Goal: Task Accomplishment & Management: Manage account settings

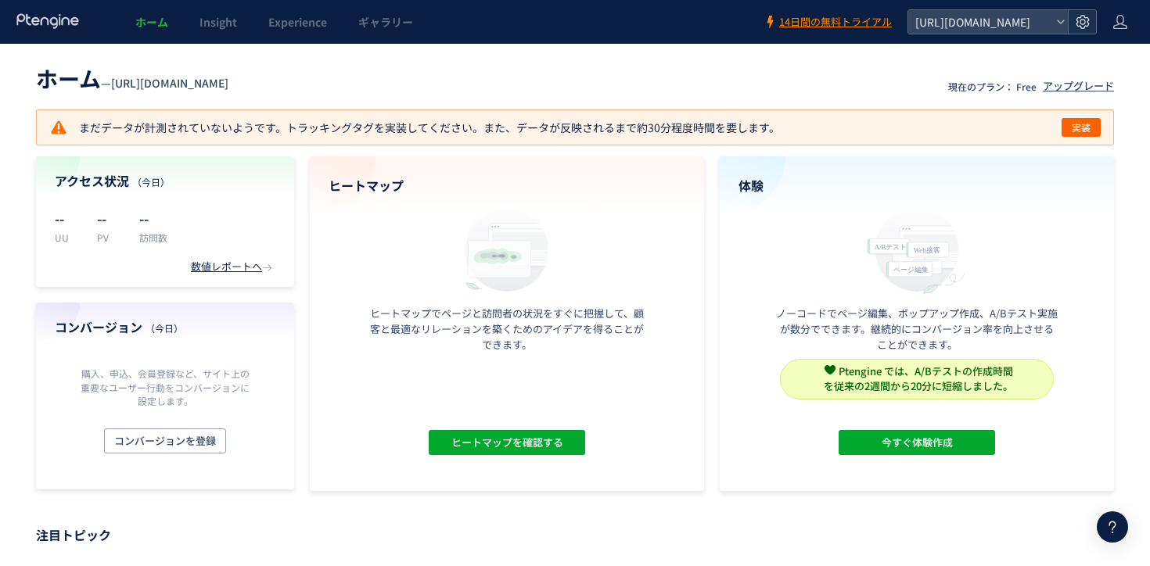
click at [1087, 18] on use at bounding box center [1082, 21] width 13 height 13
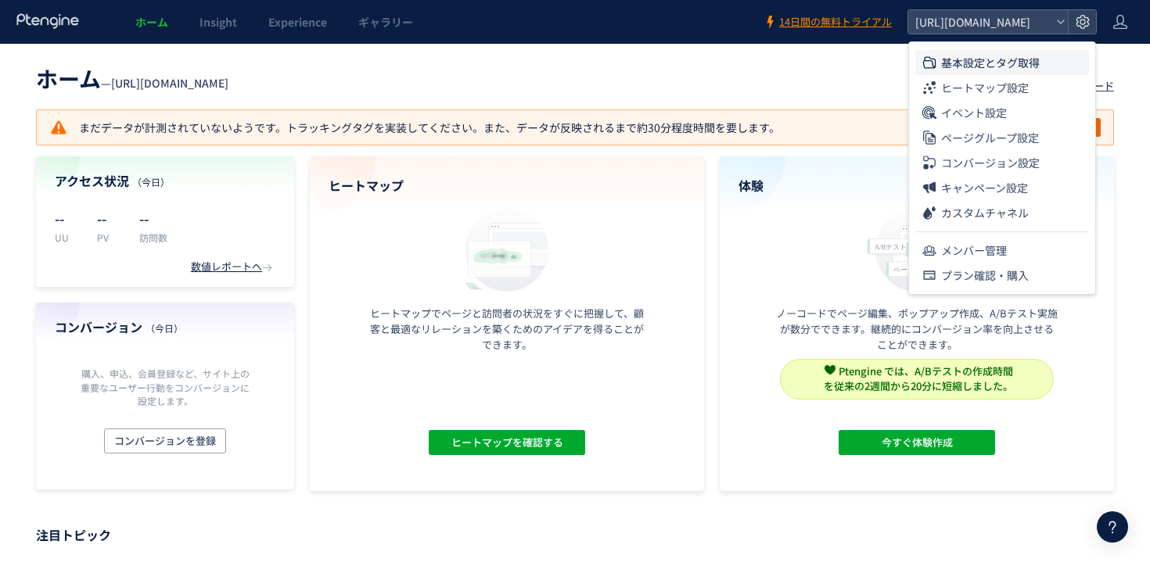
click at [1010, 65] on span "基本設定とタグ取得" at bounding box center [990, 62] width 99 height 25
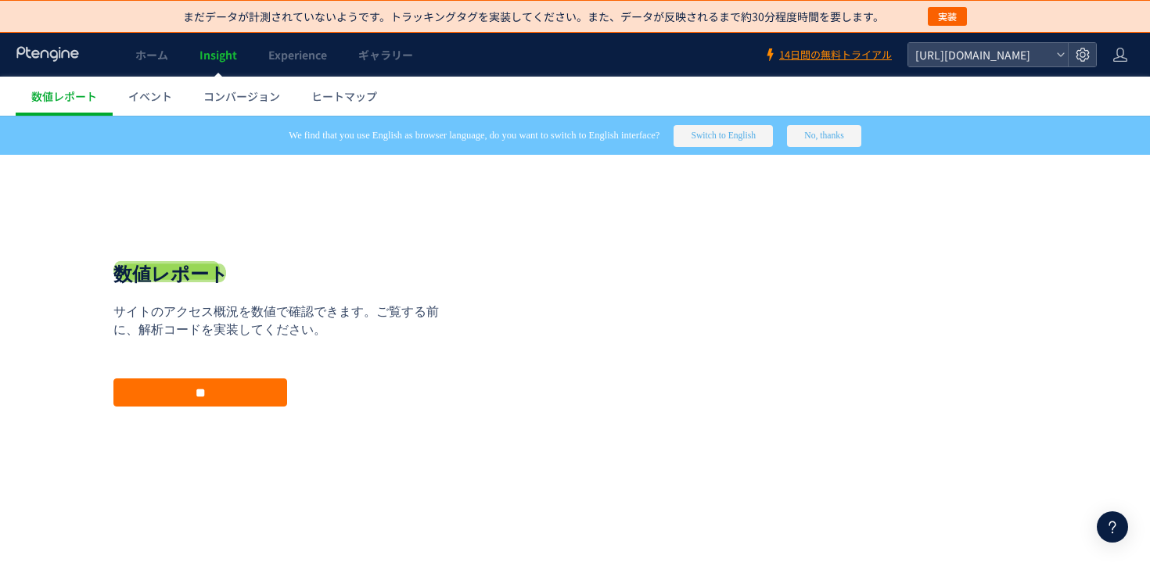
click at [1132, 46] on header "ホーム Insight Experience ギャラリー 14日間の無料トライアル [URL][DOMAIN_NAME]" at bounding box center [575, 55] width 1150 height 44
click at [1121, 48] on icon at bounding box center [1120, 55] width 16 height 16
click at [1115, 113] on li "ログアウト" at bounding box center [1087, 119] width 116 height 25
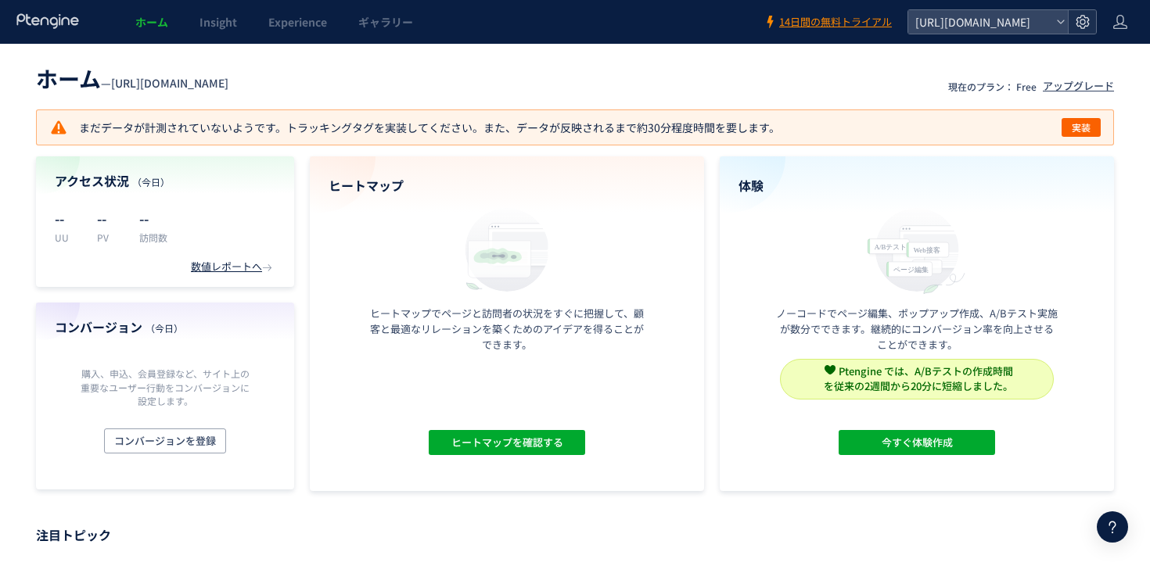
click at [1080, 17] on use at bounding box center [1082, 21] width 13 height 13
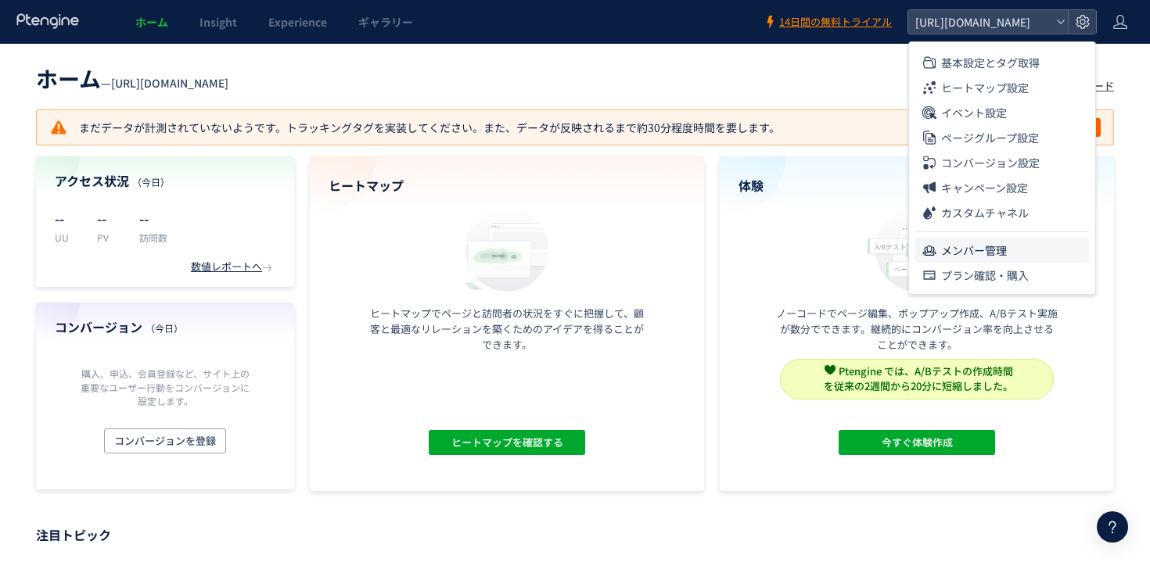
click at [997, 259] on span "メンバー管理" at bounding box center [974, 250] width 66 height 25
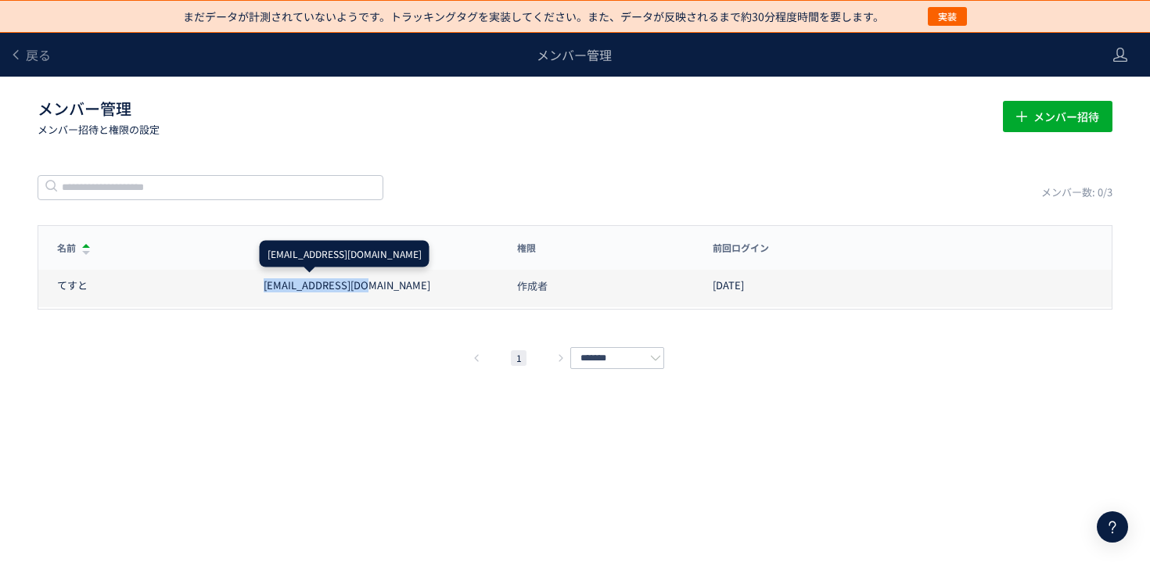
drag, startPoint x: 366, startPoint y: 291, endPoint x: 242, endPoint y: 291, distance: 124.4
click at [242, 291] on div "てすと [EMAIL_ADDRESS][DOMAIN_NAME] 作成者 [DATE]" at bounding box center [574, 286] width 1073 height 44
click at [242, 291] on div "てすと" at bounding box center [151, 285] width 188 height 15
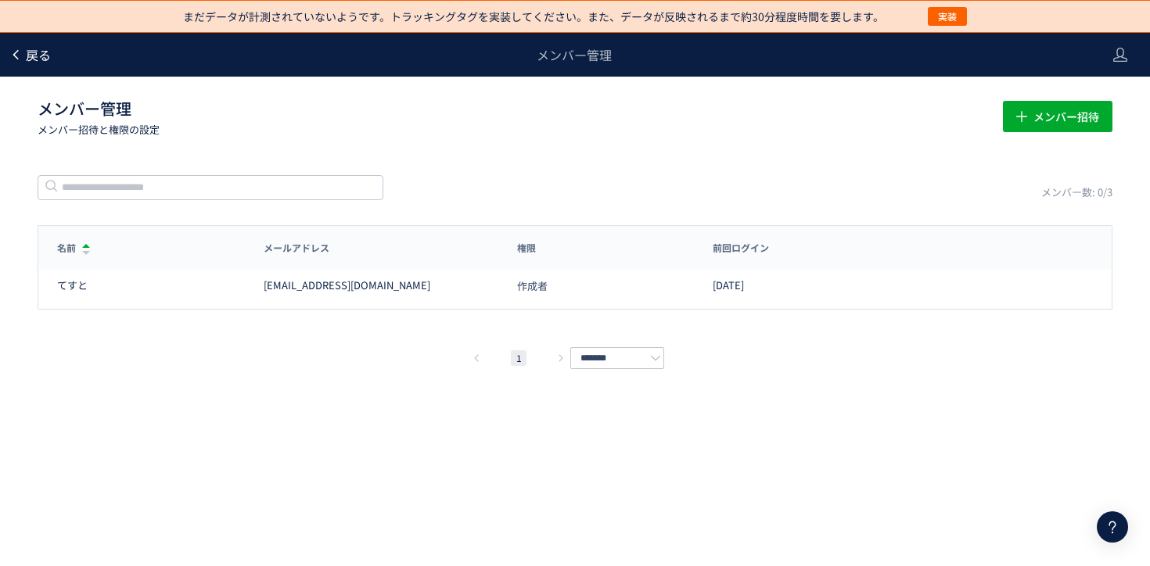
click at [24, 53] on link "戻る" at bounding box center [29, 55] width 41 height 18
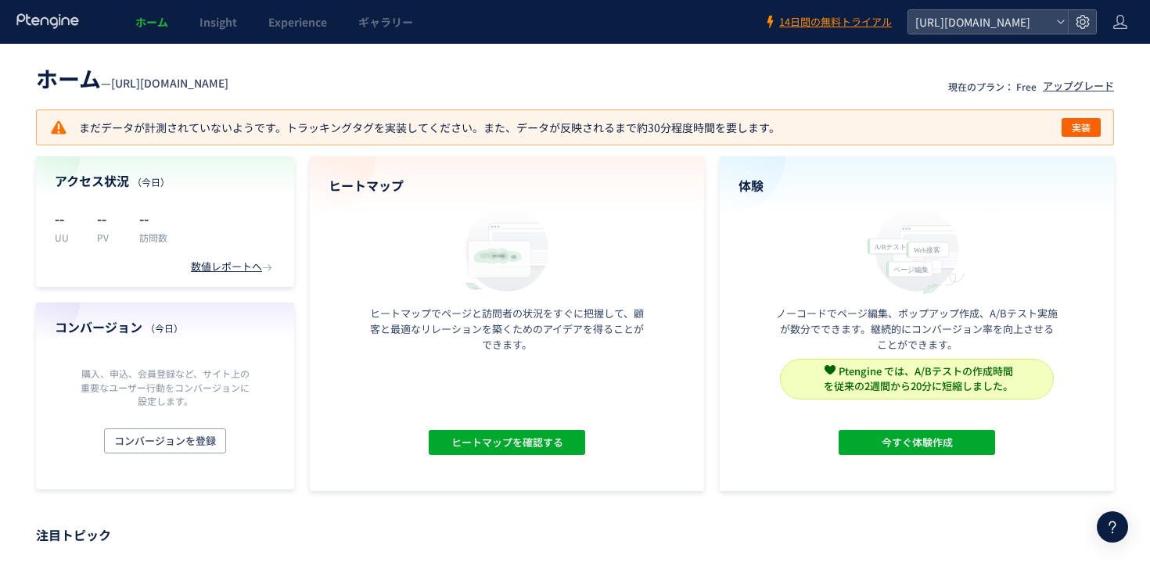
click at [1084, 8] on header "ホーム Insight Experience ギャラリー 14日間の無料トライアル [URL][DOMAIN_NAME]" at bounding box center [575, 22] width 1150 height 44
click at [1075, 16] on icon at bounding box center [1083, 22] width 16 height 16
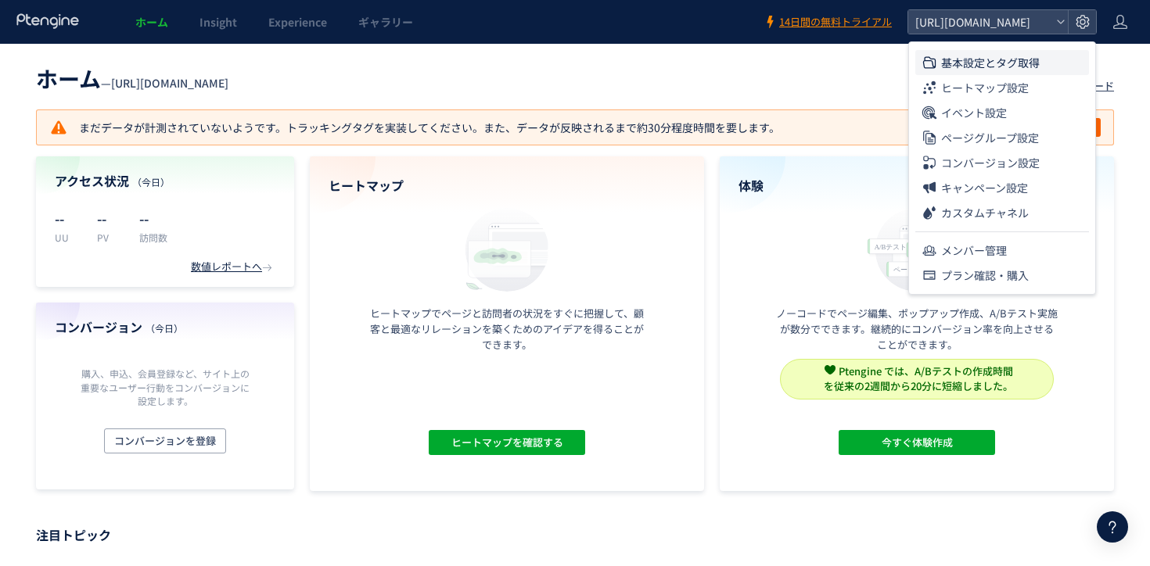
click at [1020, 50] on span "基本設定とタグ取得" at bounding box center [990, 62] width 99 height 25
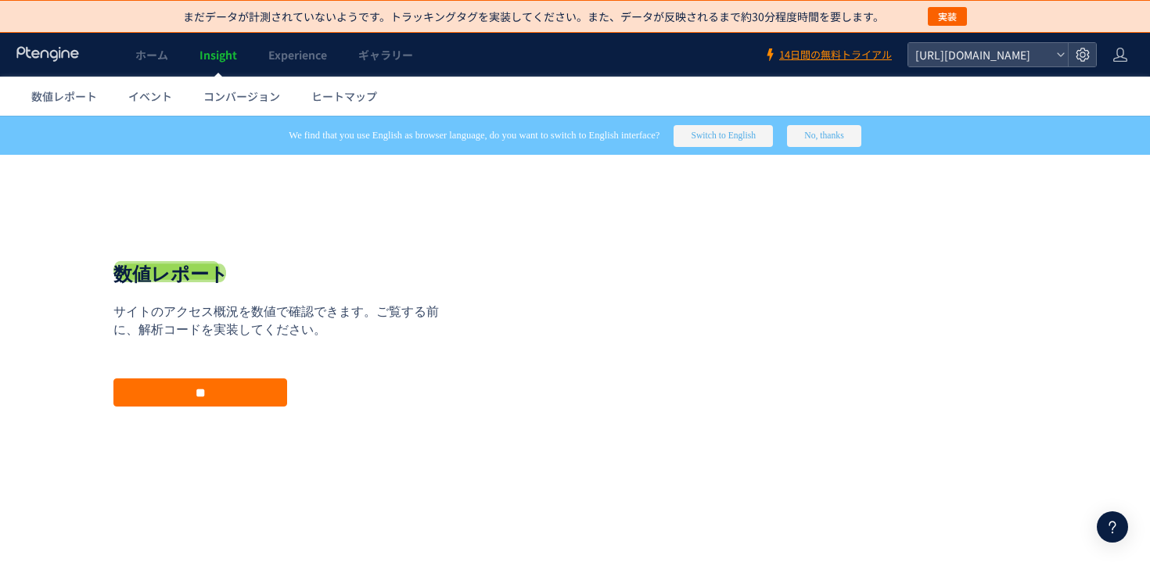
click at [1020, 63] on body "まだデータが計測されていないようです。トラッキングタグを実装してください。また、データが反映されるまで約30分程度時間を要します。 実装 ホーム Insigh…" at bounding box center [575, 283] width 1150 height 566
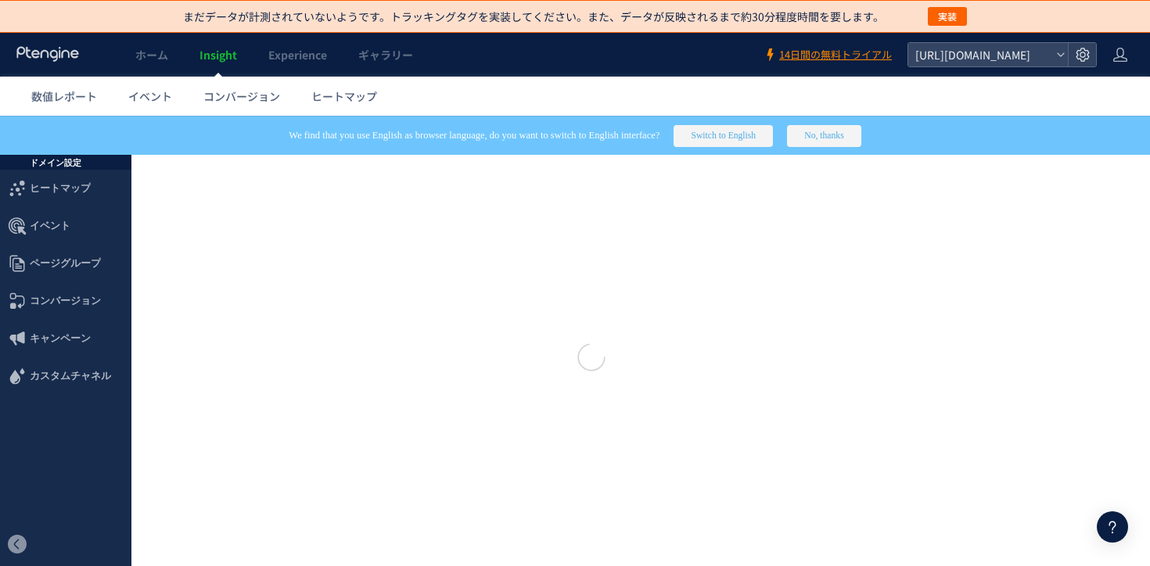
type input "**********"
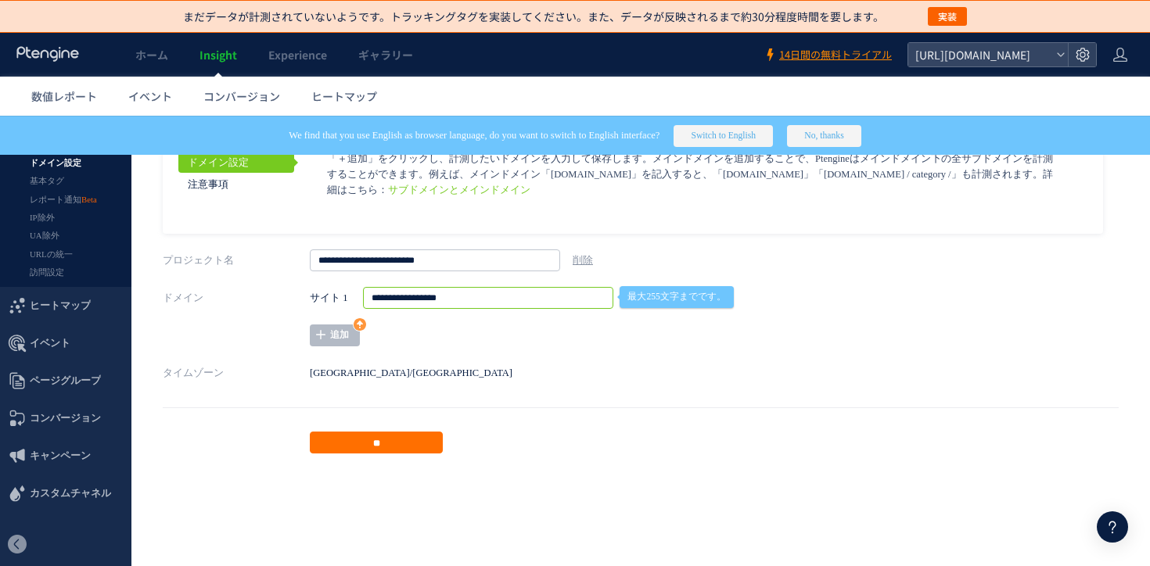
drag, startPoint x: 507, startPoint y: 304, endPoint x: 318, endPoint y: 304, distance: 189.3
click at [318, 304] on div "**********" at bounding box center [623, 298] width 626 height 22
click at [525, 173] on p "「＋追加」をクリックし、計測したいドメインを入力して保存します。メインドメインを追加することで、Ptengineはメインドメイン下の全サブドメインを計測するこ…" at bounding box center [694, 174] width 734 height 47
click at [318, 67] on link "Experience" at bounding box center [298, 55] width 90 height 44
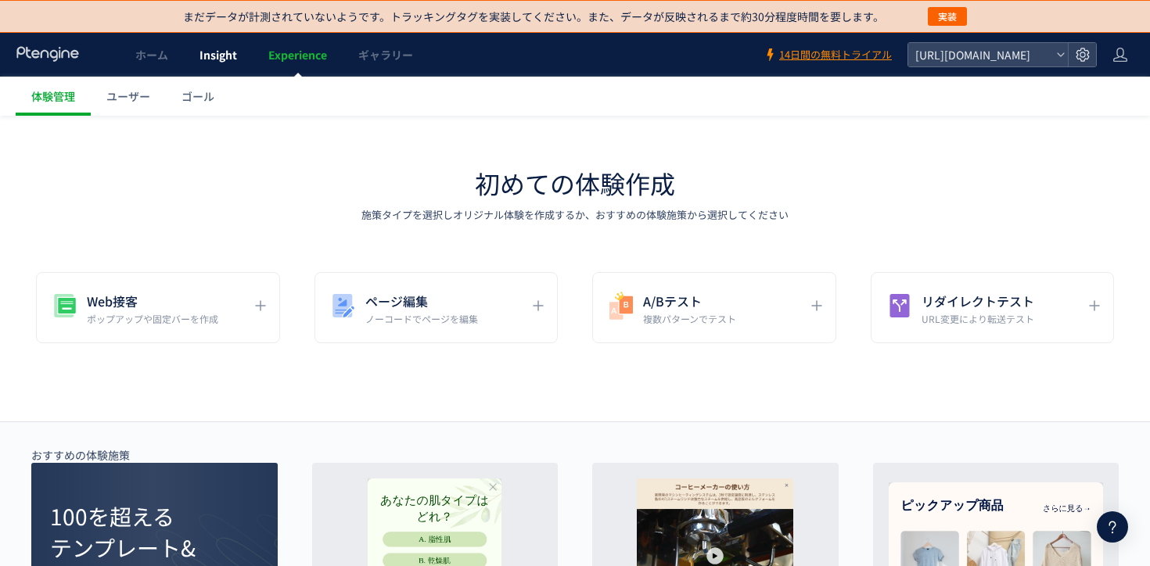
click at [207, 60] on span "Insight" at bounding box center [218, 55] width 38 height 16
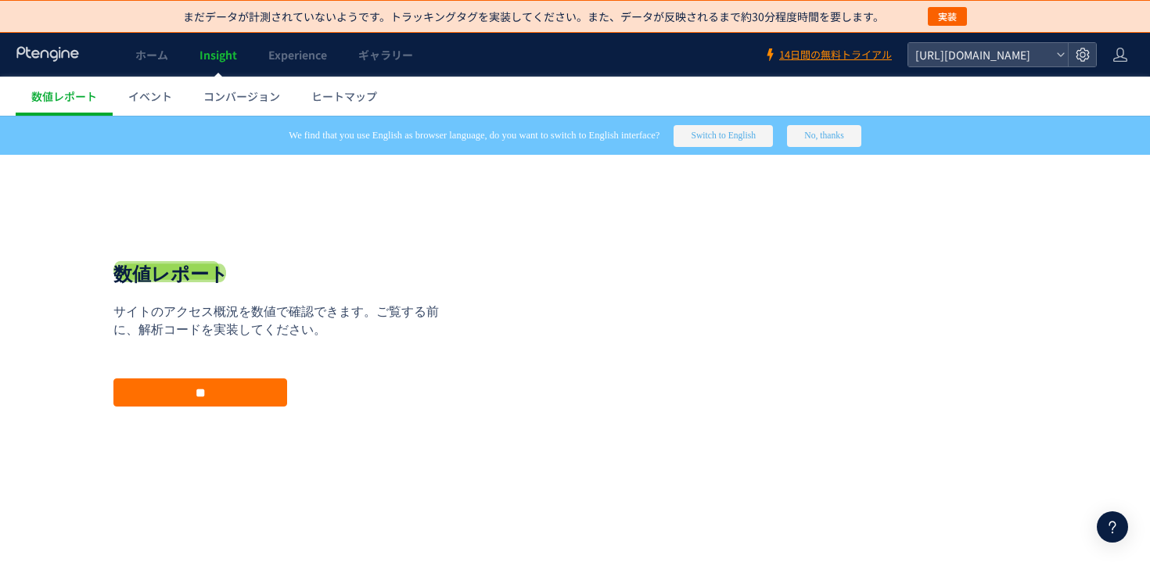
click at [162, 60] on span "ホーム" at bounding box center [151, 55] width 33 height 16
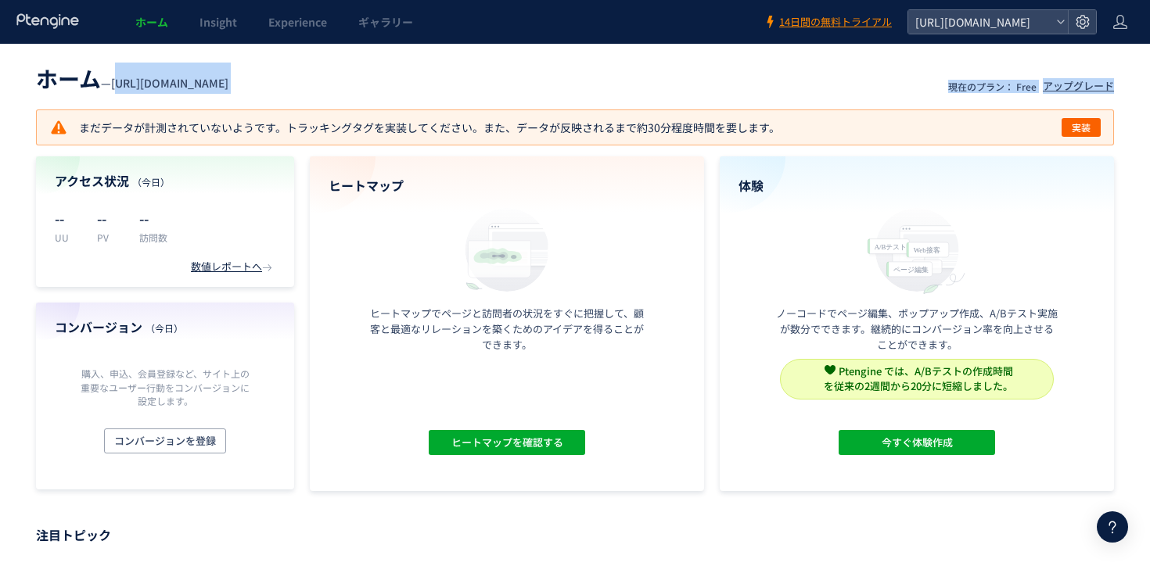
drag, startPoint x: 119, startPoint y: 87, endPoint x: 296, endPoint y: 97, distance: 177.9
click at [296, 97] on div "ホーム — [URL][DOMAIN_NAME] 現在のプラン： Free アップグレード まだデータが計測されていないようです。トラッキングタグを実装してく…" at bounding box center [575, 275] width 1150 height 432
click at [1080, 30] on div at bounding box center [1082, 21] width 28 height 23
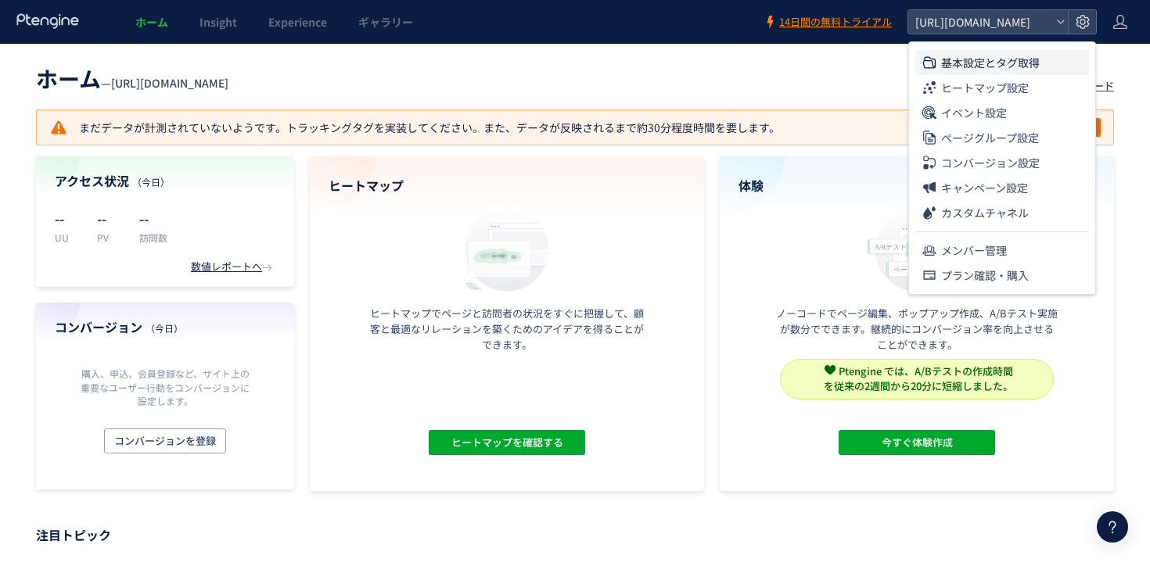
click at [985, 64] on span "基本設定とタグ取得" at bounding box center [990, 62] width 99 height 25
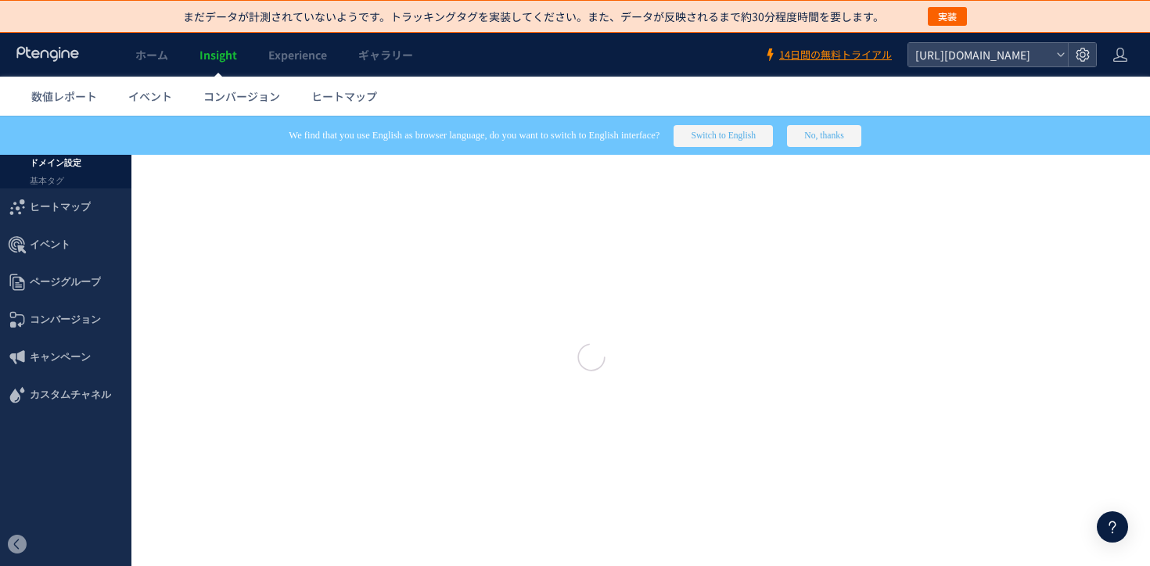
type input "**********"
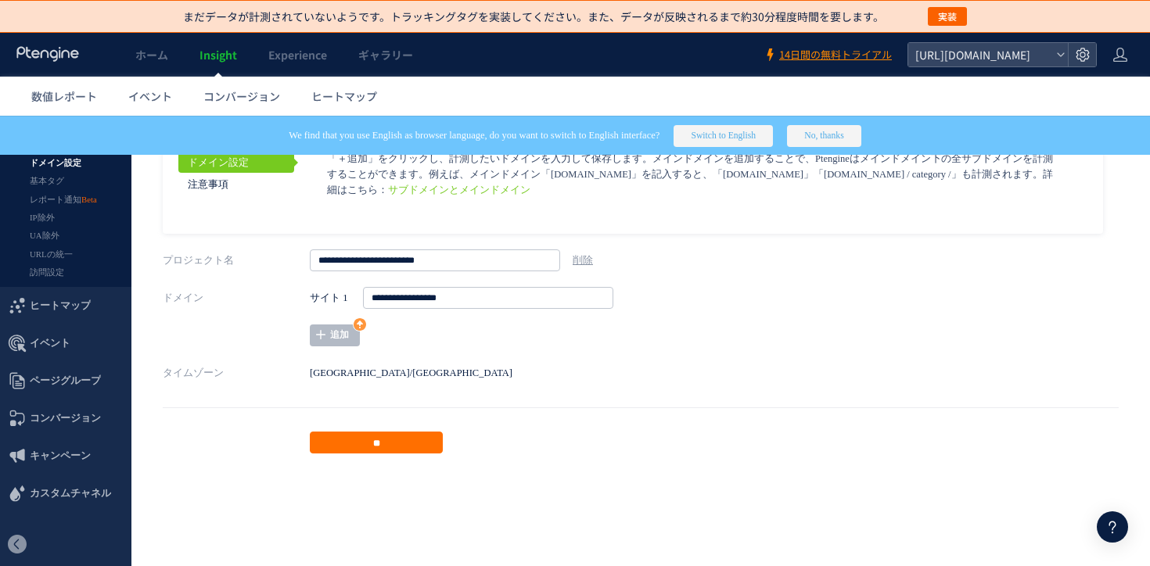
click at [474, 314] on div "**********" at bounding box center [623, 316] width 626 height 59
drag, startPoint x: 474, startPoint y: 305, endPoint x: 368, endPoint y: 305, distance: 106.4
click at [368, 305] on input "**********" at bounding box center [488, 298] width 250 height 22
drag, startPoint x: 369, startPoint y: 301, endPoint x: 479, endPoint y: 301, distance: 109.5
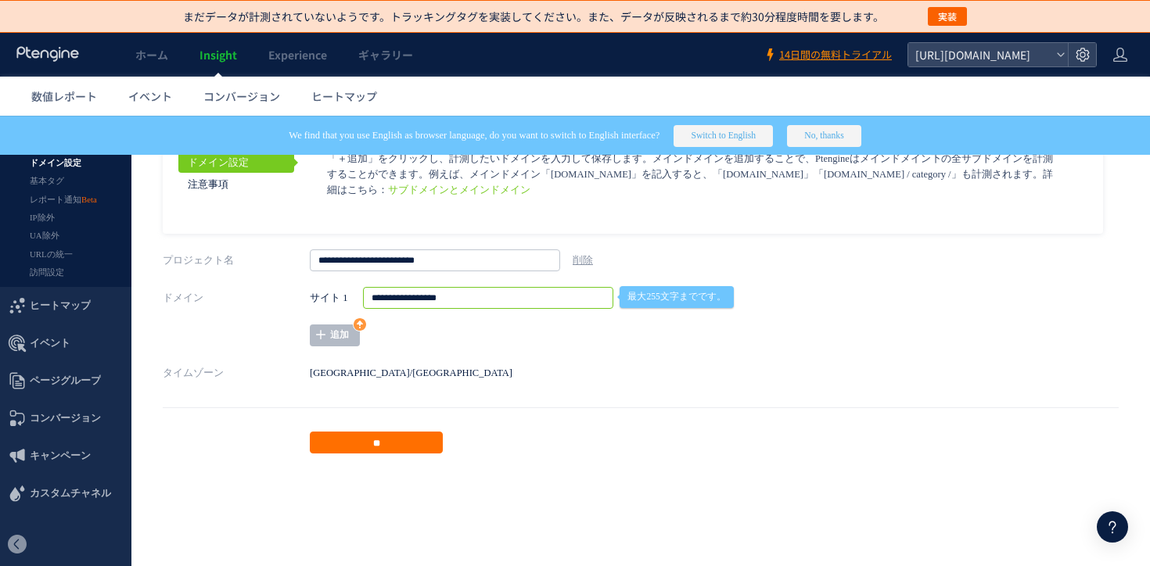
click at [469, 301] on input "**********" at bounding box center [488, 298] width 250 height 22
click at [479, 301] on input "**********" at bounding box center [488, 298] width 250 height 22
click at [480, 355] on aside "ドメイン設定 注意事項 サブドメインとメインドメイン ページグループを http://" at bounding box center [641, 294] width 956 height 318
click at [334, 110] on link "ヒートマップ" at bounding box center [344, 96] width 97 height 39
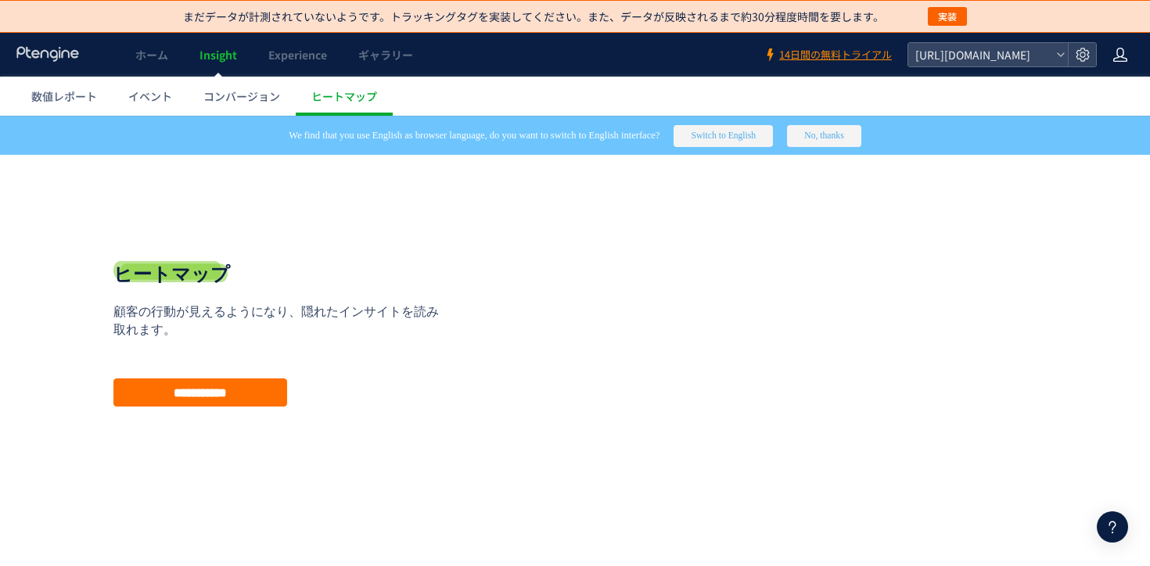
click at [1120, 60] on use at bounding box center [1120, 55] width 14 height 14
click at [1053, 120] on span "ログアウト" at bounding box center [1069, 120] width 55 height 16
